Goal: Transaction & Acquisition: Purchase product/service

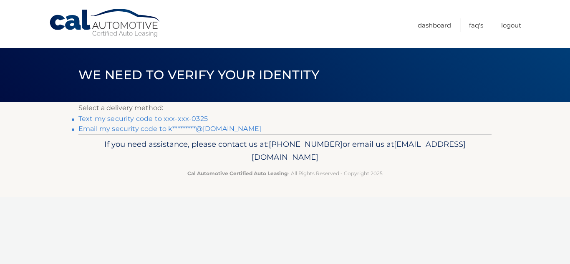
click at [133, 119] on link "Text my security code to xxx-xxx-0325" at bounding box center [142, 119] width 129 height 8
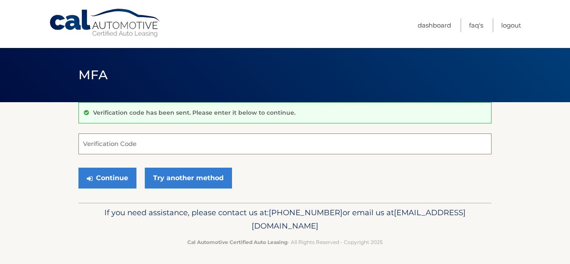
click at [105, 145] on input "Verification Code" at bounding box center [284, 143] width 413 height 21
click at [83, 146] on input "01685" at bounding box center [284, 143] width 413 height 21
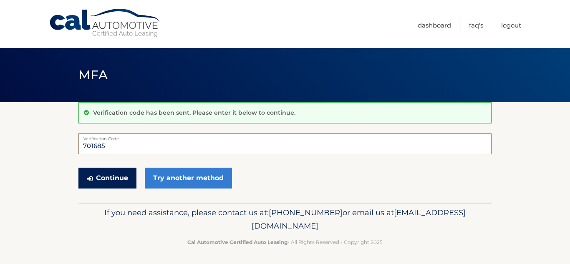
type input "701685"
click at [122, 178] on button "Continue" at bounding box center [107, 178] width 58 height 21
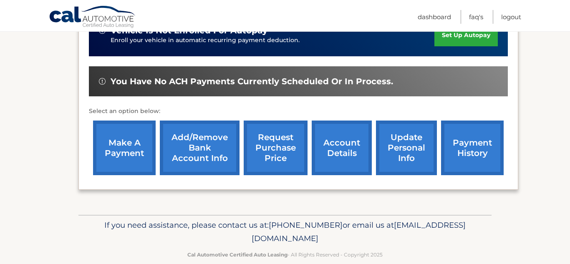
scroll to position [229, 0]
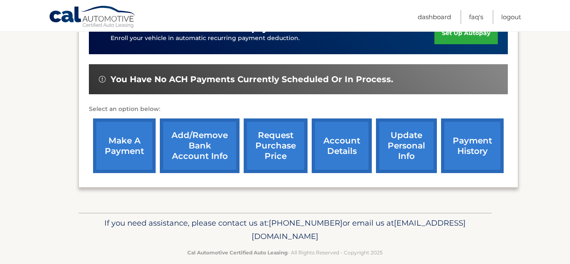
click at [129, 156] on link "make a payment" at bounding box center [124, 145] width 63 height 55
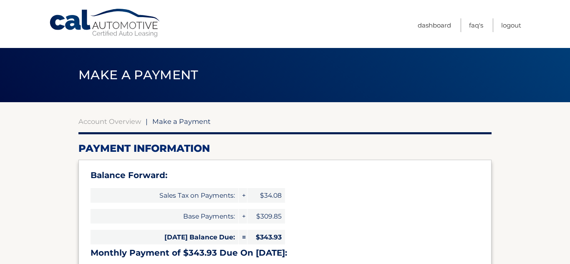
select select "N2Y4MDVjNjEtOGJiNC00MmIzLTk0OTgtYjNmMWZkMDlmZDMz"
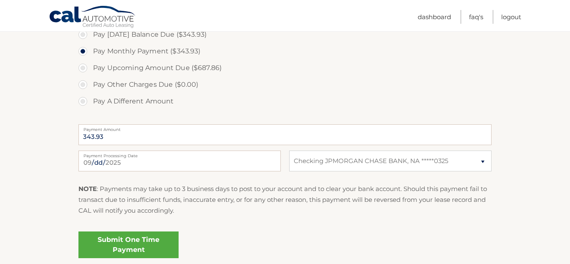
scroll to position [320, 0]
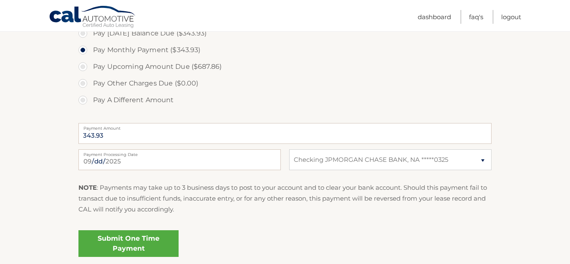
click at [147, 247] on link "Submit One Time Payment" at bounding box center [128, 243] width 100 height 27
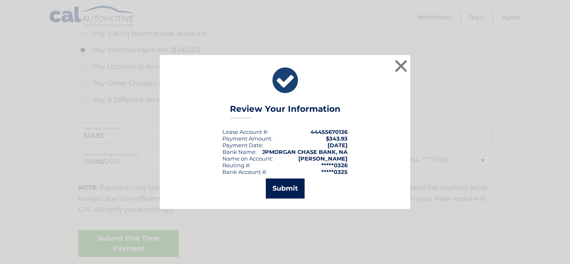
click at [288, 190] on button "Submit" at bounding box center [285, 189] width 39 height 20
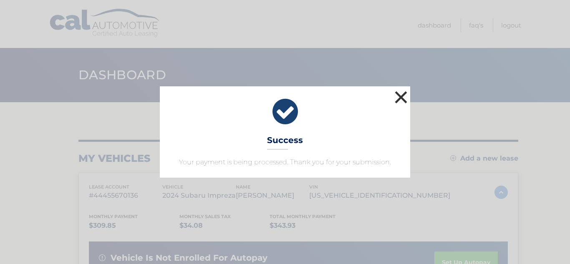
click at [403, 99] on button "×" at bounding box center [401, 97] width 17 height 17
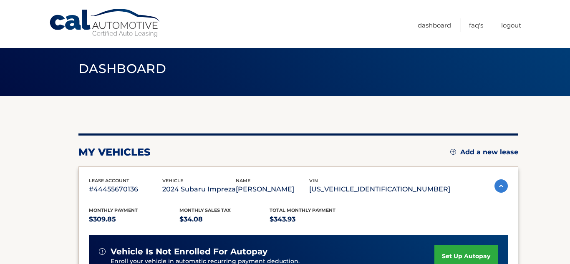
scroll to position [6, 0]
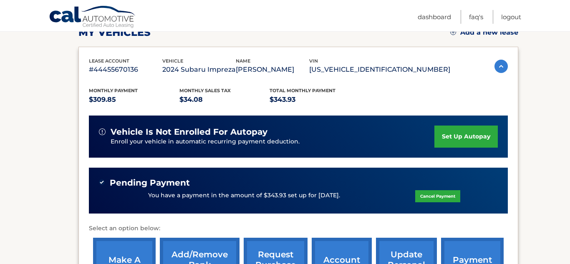
click at [532, 211] on section "my vehicles Add a new lease lease account #44455670136 vehicle 2024 Subaru Impr…" at bounding box center [285, 154] width 570 height 356
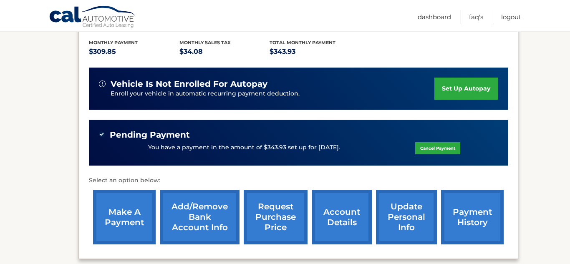
scroll to position [174, 0]
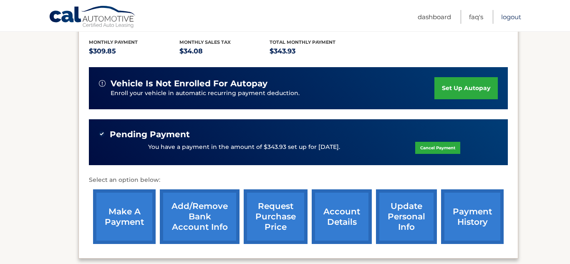
click at [514, 18] on link "Logout" at bounding box center [511, 17] width 20 height 14
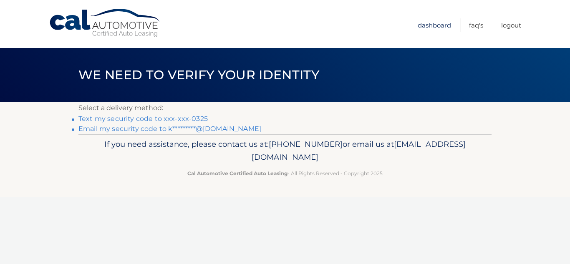
click at [440, 27] on link "Dashboard" at bounding box center [434, 25] width 33 height 14
click at [438, 25] on link "Dashboard" at bounding box center [434, 25] width 33 height 14
click at [477, 27] on link "FAQ's" at bounding box center [476, 25] width 14 height 14
click at [471, 10] on ul "Dashboard FAQ's Logout" at bounding box center [469, 24] width 103 height 48
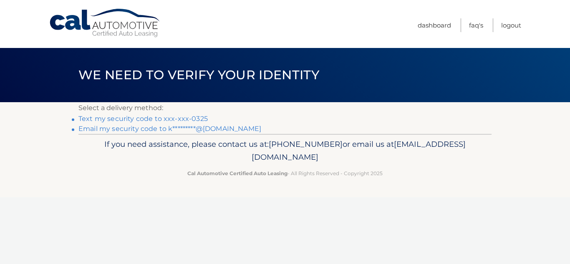
click at [164, 118] on link "Text my security code to xxx-xxx-0325" at bounding box center [142, 119] width 129 height 8
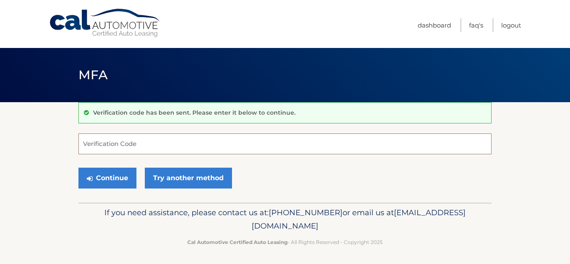
click at [129, 143] on input "Verification Code" at bounding box center [284, 143] width 413 height 21
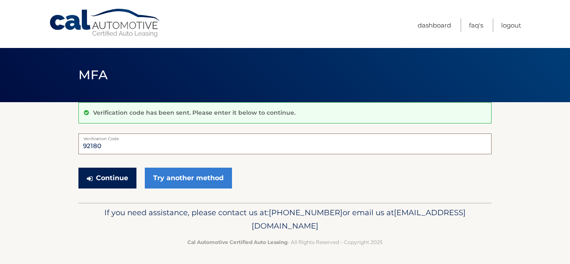
type input "92180"
click at [106, 181] on button "Continue" at bounding box center [107, 178] width 58 height 21
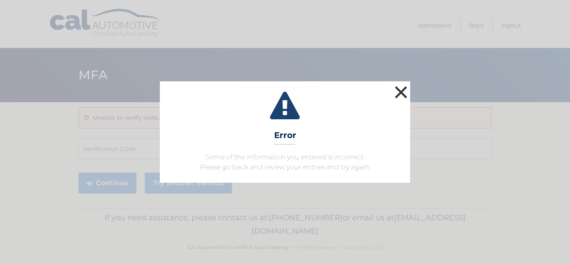
click at [406, 93] on button "×" at bounding box center [401, 92] width 17 height 17
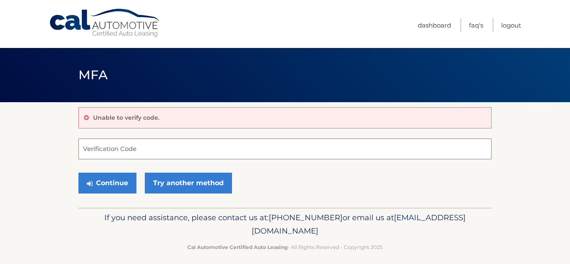
click at [132, 146] on input "Verification Code" at bounding box center [284, 148] width 413 height 21
click at [123, 152] on input "Verification Code" at bounding box center [284, 148] width 413 height 21
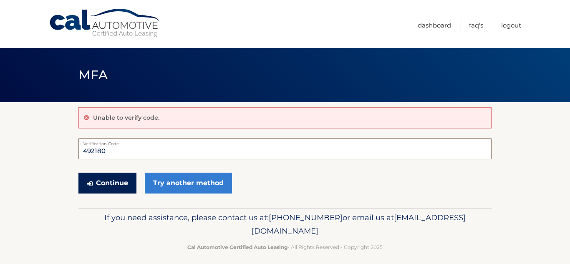
type input "492180"
click at [104, 187] on button "Continue" at bounding box center [107, 183] width 58 height 21
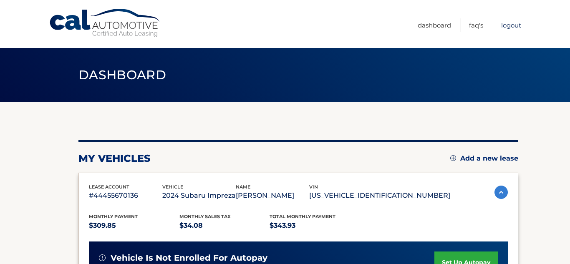
click at [514, 23] on link "Logout" at bounding box center [511, 25] width 20 height 14
